Goal: Task Accomplishment & Management: Complete application form

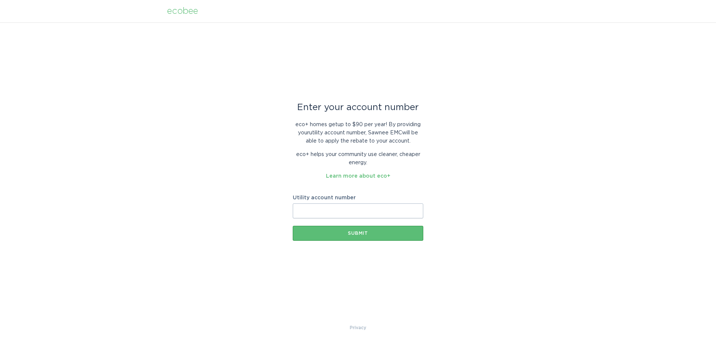
click at [354, 208] on input "Utility account number" at bounding box center [358, 210] width 131 height 15
type input "4"
paste input "2422058001"
type input "2422058001"
click at [374, 229] on button "Submit" at bounding box center [358, 233] width 131 height 15
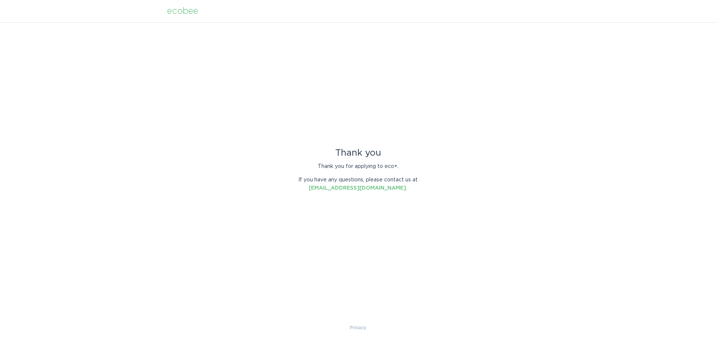
click at [180, 14] on div "ecobee" at bounding box center [182, 11] width 31 height 8
click at [191, 12] on div "ecobee" at bounding box center [182, 11] width 31 height 8
